Goal: Information Seeking & Learning: Learn about a topic

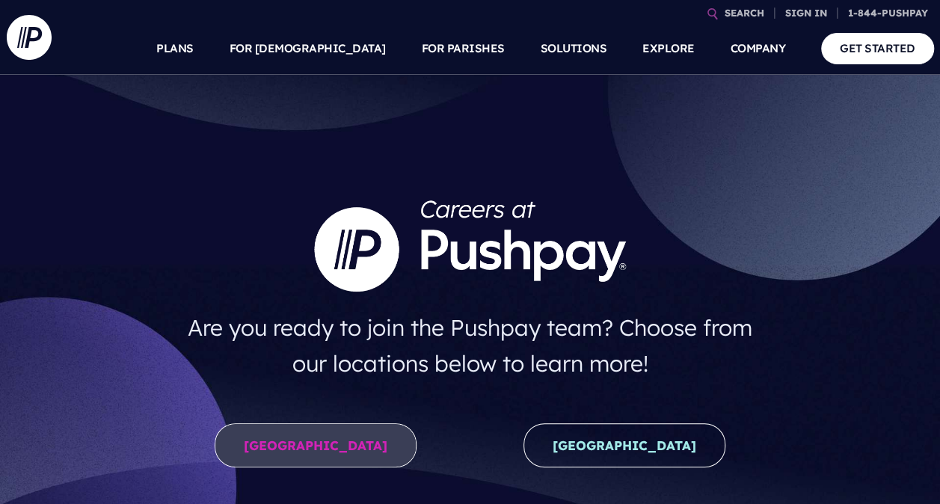
click at [319, 437] on link "[GEOGRAPHIC_DATA]" at bounding box center [316, 445] width 202 height 44
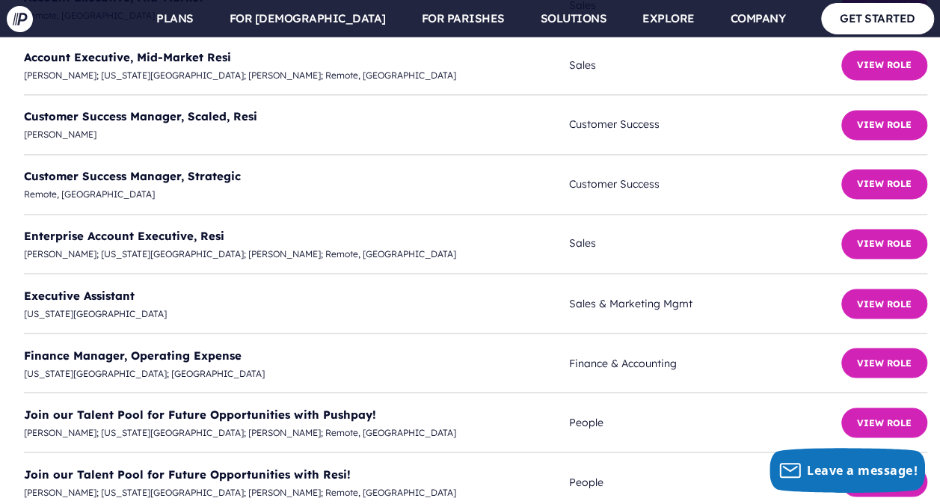
scroll to position [3946, 0]
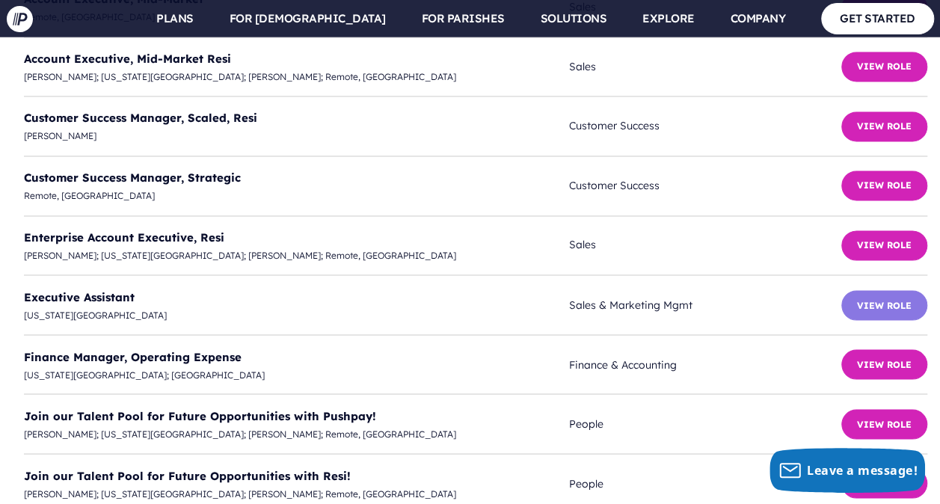
click at [875, 290] on button "View Role" at bounding box center [884, 305] width 86 height 30
